Goal: Check status: Check status

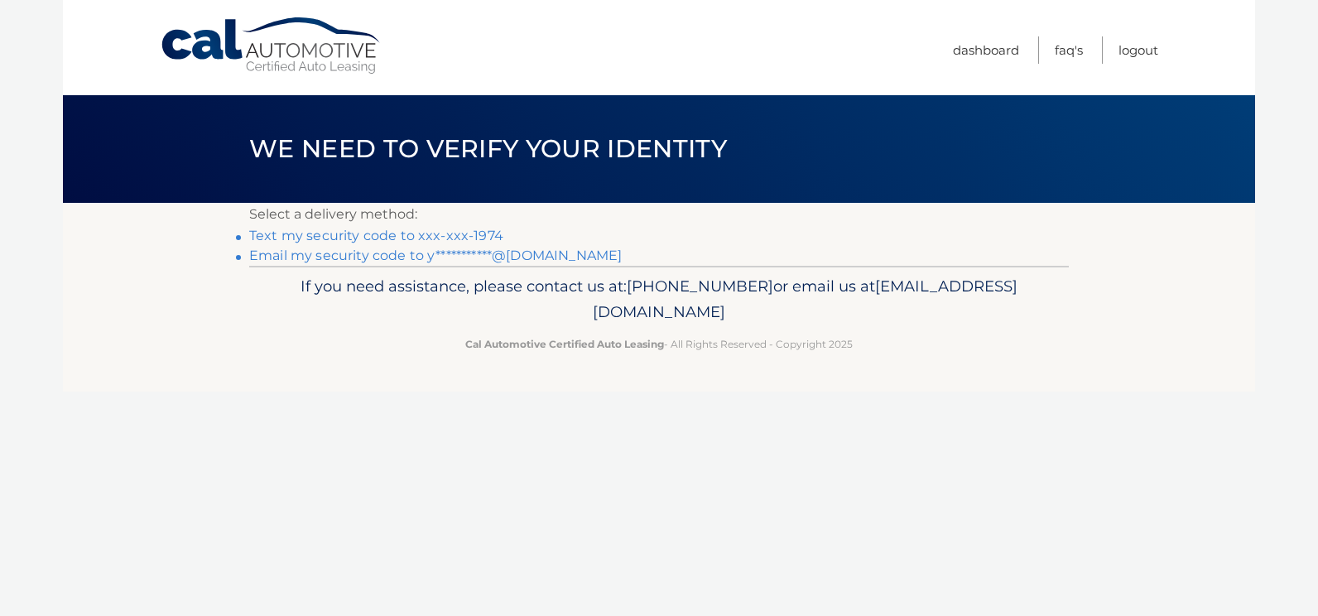
click at [443, 234] on link "Text my security code to xxx-xxx-1974" at bounding box center [376, 236] width 254 height 16
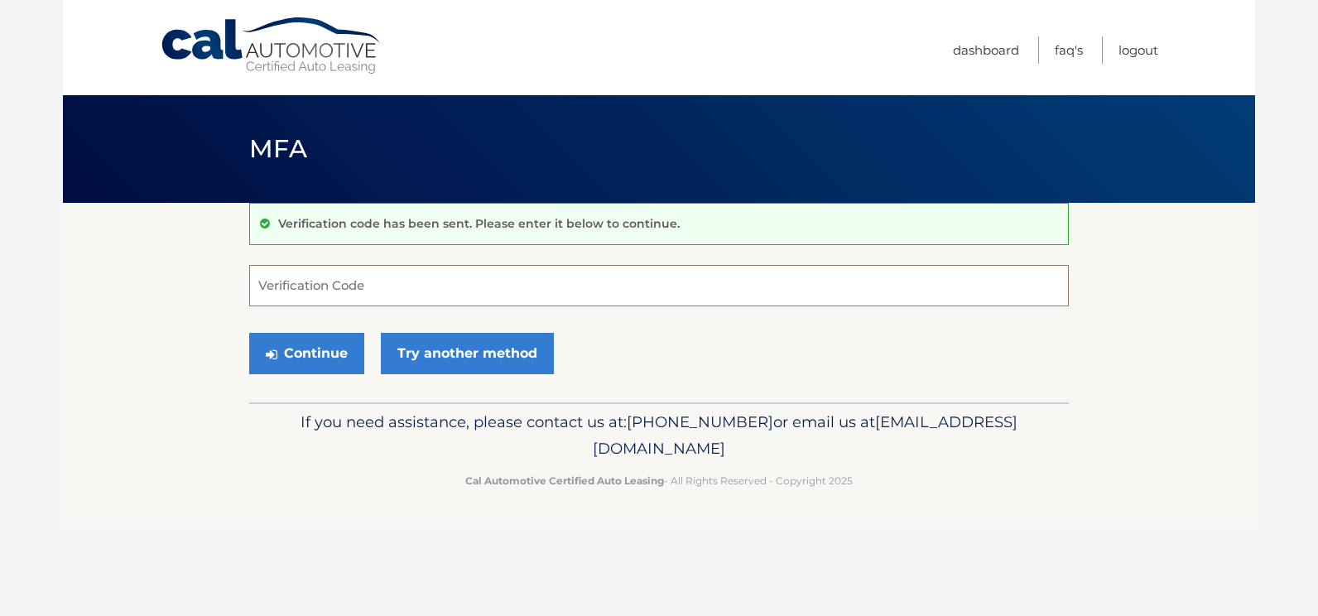
click at [444, 272] on input "Verification Code" at bounding box center [659, 285] width 820 height 41
type input "159627"
click at [249, 333] on button "Continue" at bounding box center [306, 353] width 115 height 41
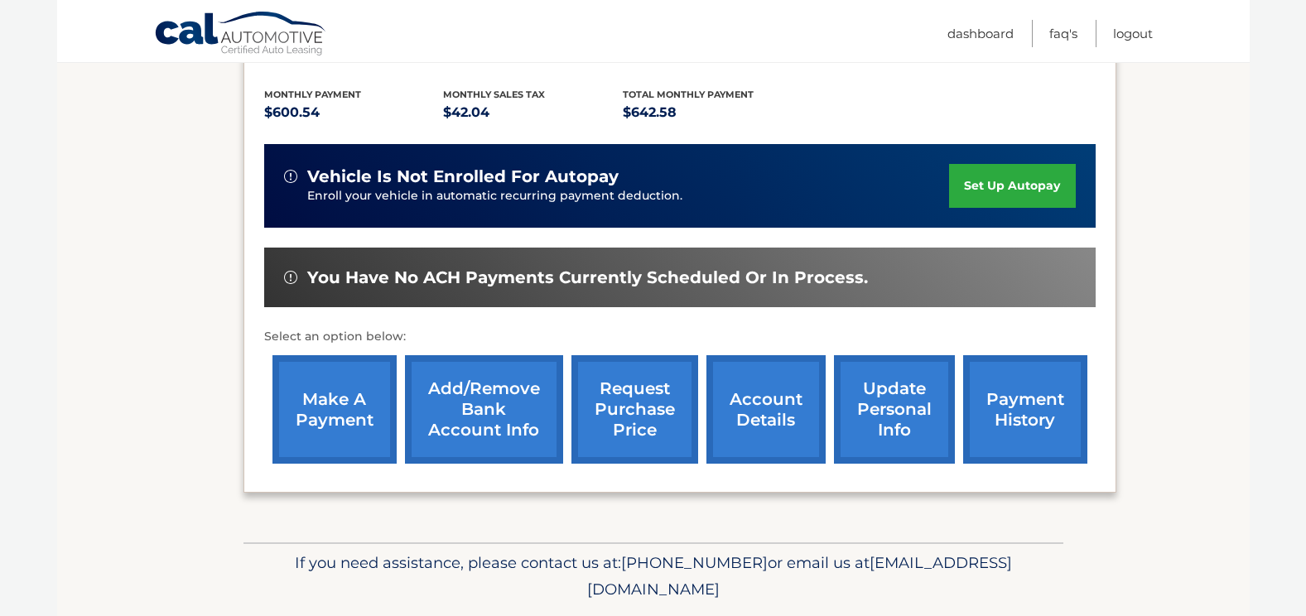
scroll to position [411, 0]
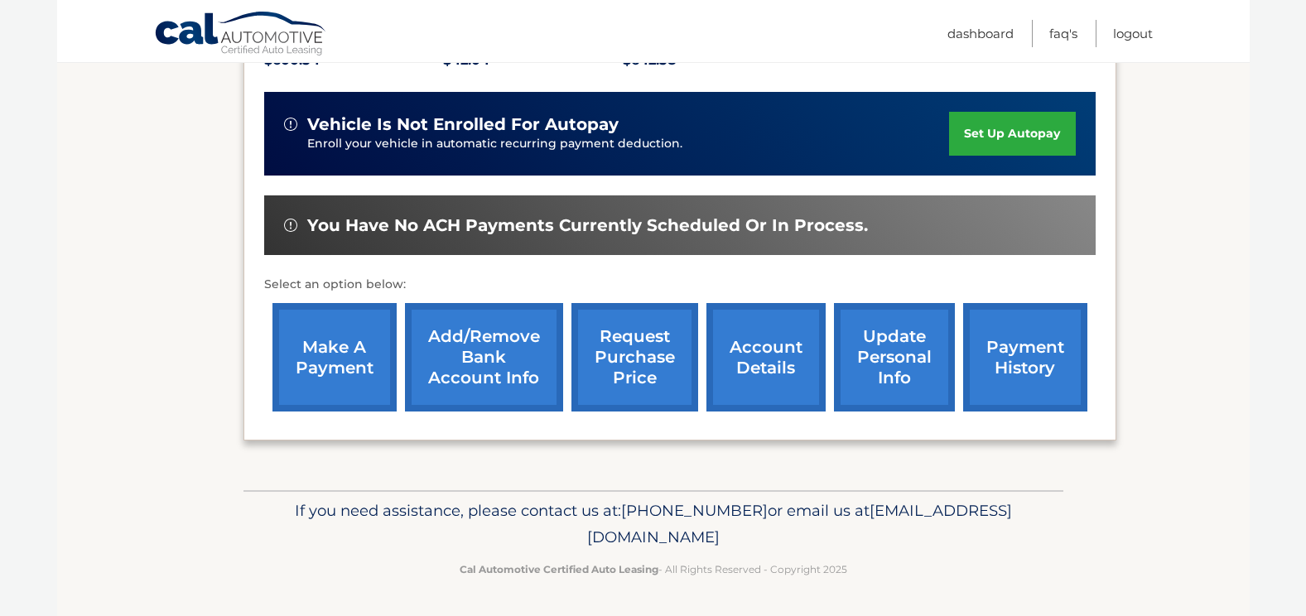
click at [996, 374] on link "payment history" at bounding box center [1025, 357] width 124 height 108
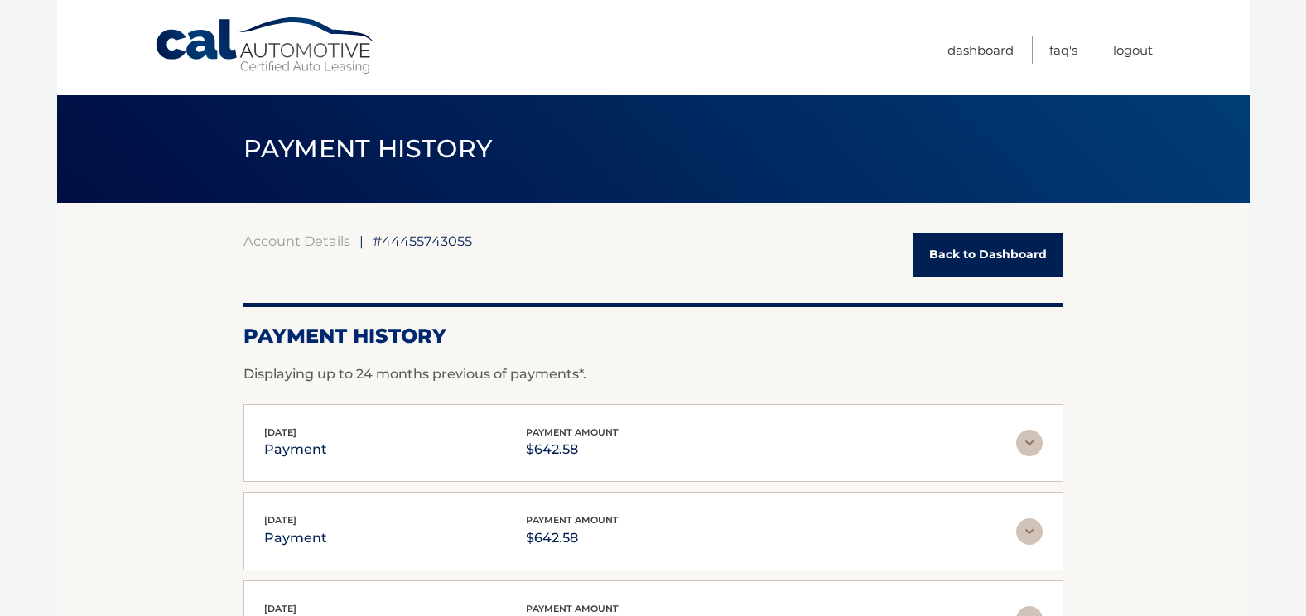
click at [950, 267] on link "Back to Dashboard" at bounding box center [987, 255] width 151 height 44
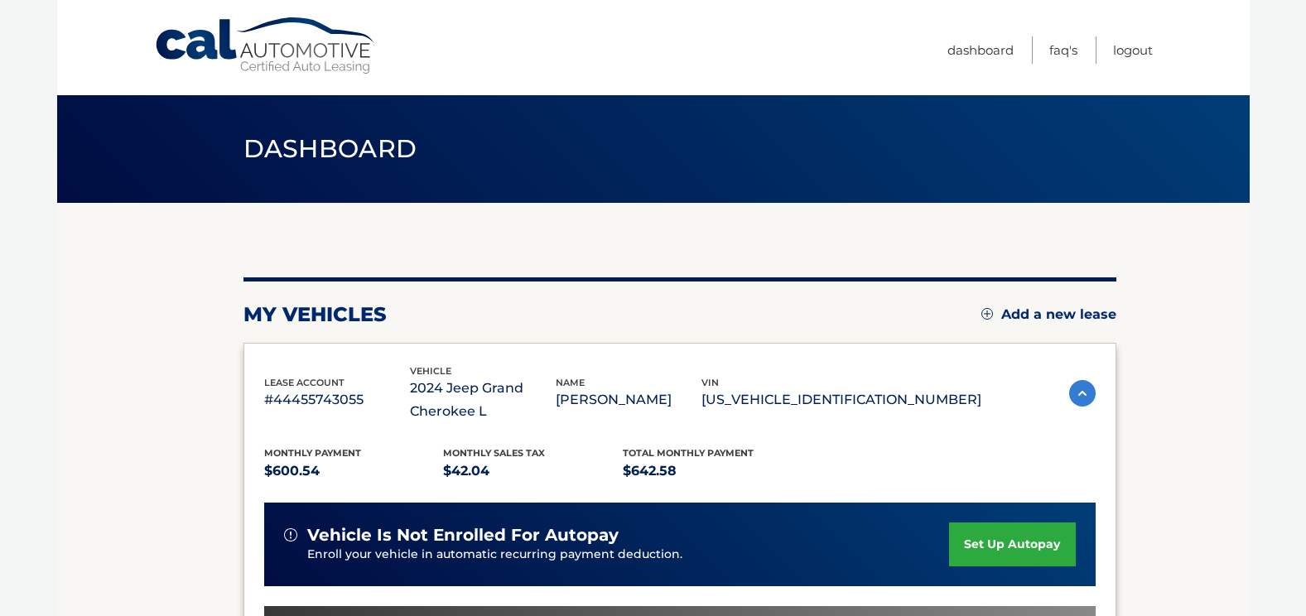
drag, startPoint x: 1205, startPoint y: 0, endPoint x: 1246, endPoint y: 324, distance: 326.3
click at [1246, 324] on section "my vehicles Add a new lease lease account #44455743055 vehicle 2024 Jeep Grand …" at bounding box center [653, 552] width 1192 height 698
